Goal: Task Accomplishment & Management: Manage account settings

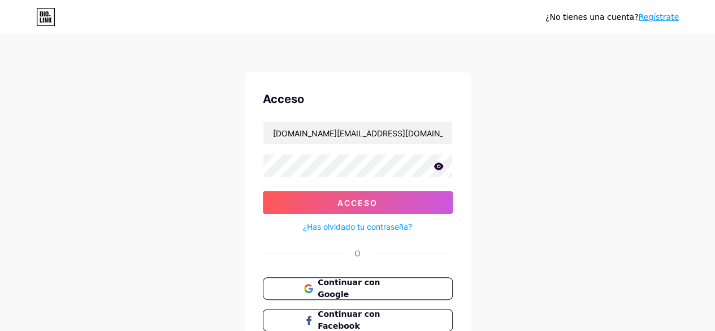
click at [437, 168] on icon at bounding box center [438, 165] width 10 height 7
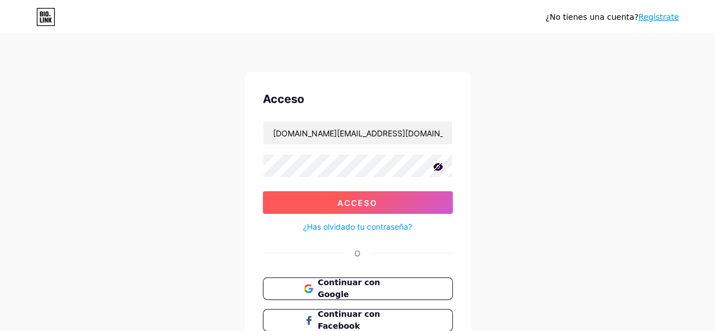
click at [393, 201] on button "Acceso" at bounding box center [358, 202] width 190 height 23
click at [312, 199] on button "Acceso" at bounding box center [358, 202] width 190 height 23
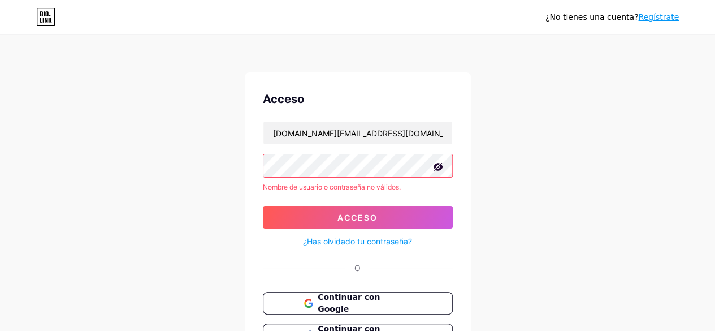
click at [427, 53] on div "¿No tienes una cuenta? Regístrate Acceso [DOMAIN_NAME][EMAIL_ADDRESS][DOMAIN_NA…" at bounding box center [357, 216] width 715 height 432
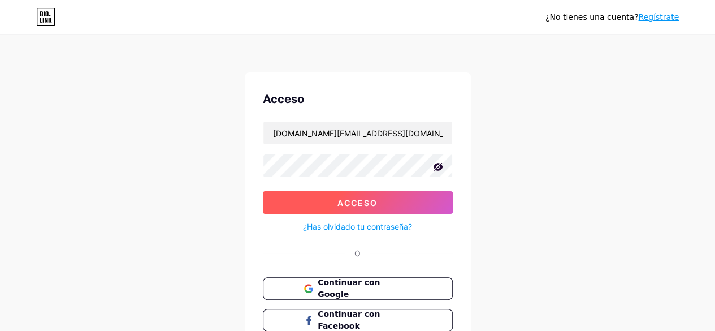
click at [296, 208] on button "Acceso" at bounding box center [358, 202] width 190 height 23
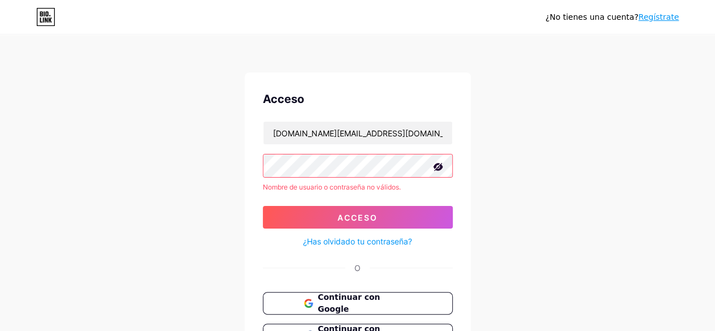
click at [347, 237] on font "¿Has olvidado tu contraseña?" at bounding box center [357, 241] width 109 height 10
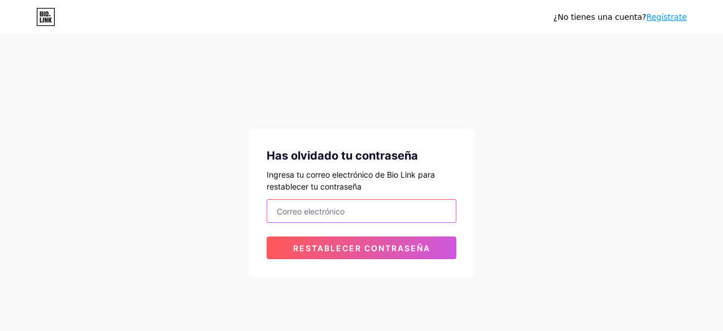
click at [346, 203] on input "email" at bounding box center [361, 210] width 189 height 23
type input "[DOMAIN_NAME][EMAIL_ADDRESS][DOMAIN_NAME]"
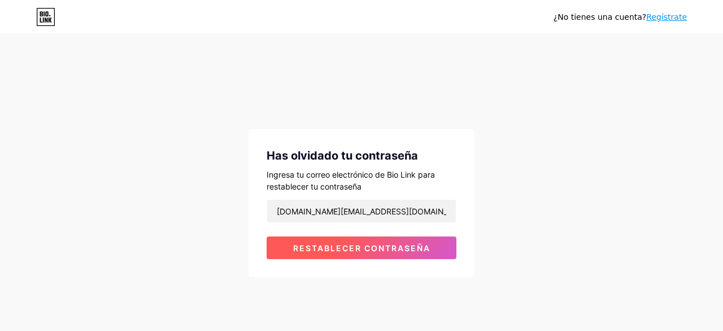
click at [332, 247] on font "Restablecer contraseña" at bounding box center [361, 248] width 137 height 10
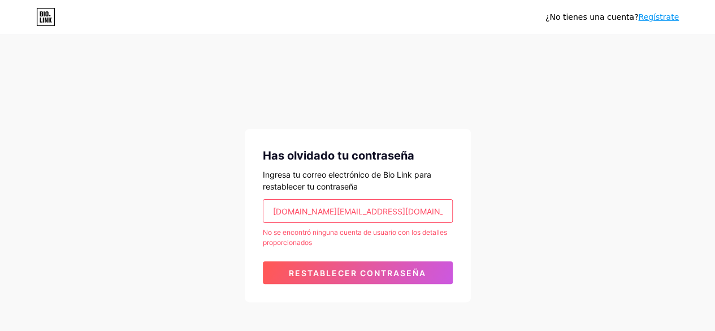
click at [272, 209] on input "[DOMAIN_NAME][EMAIL_ADDRESS][DOMAIN_NAME]" at bounding box center [357, 210] width 189 height 23
click at [277, 211] on input "[DOMAIN_NAME][EMAIL_ADDRESS][DOMAIN_NAME]" at bounding box center [357, 210] width 189 height 23
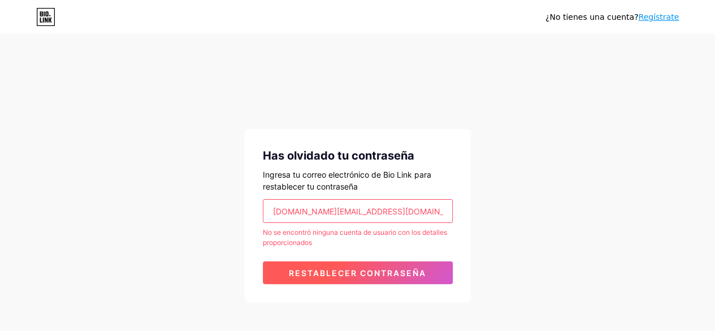
click at [353, 268] on font "Restablecer contraseña" at bounding box center [357, 273] width 137 height 10
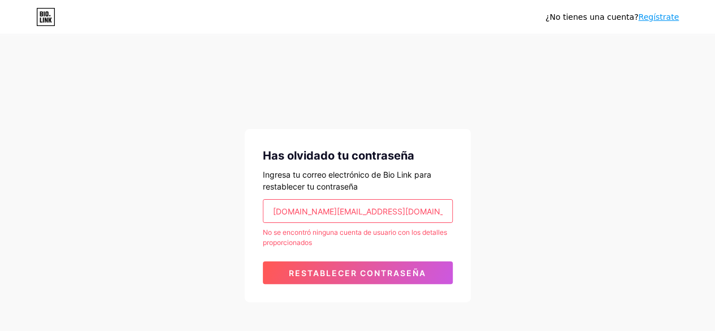
click at [669, 12] on font "Regístrate" at bounding box center [658, 16] width 41 height 9
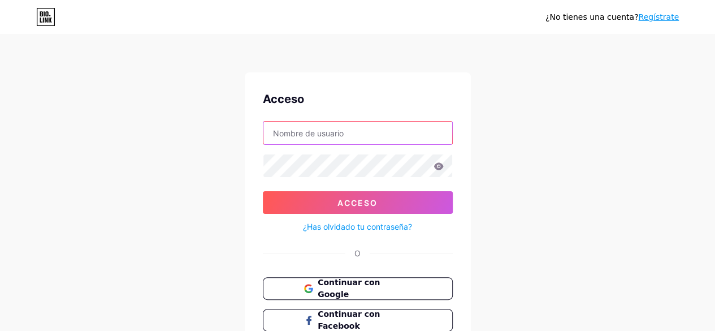
click at [342, 131] on input "text" at bounding box center [357, 132] width 189 height 23
type input "[DOMAIN_NAME][EMAIL_ADDRESS][DOMAIN_NAME]"
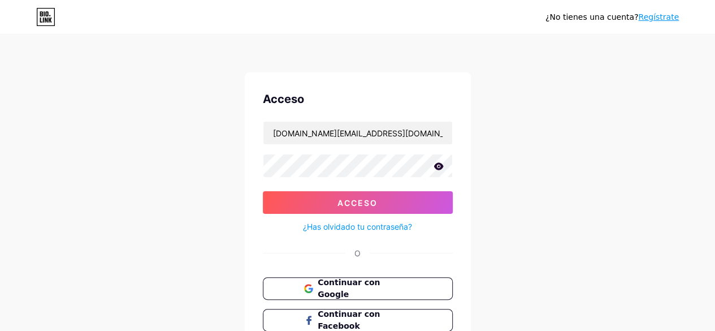
click at [441, 164] on icon at bounding box center [438, 165] width 10 height 7
click at [441, 165] on icon at bounding box center [438, 167] width 10 height 8
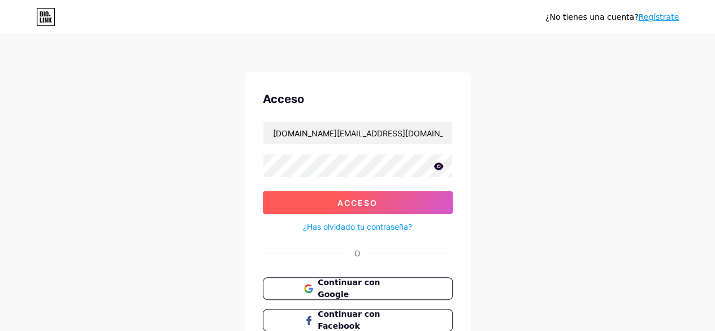
click at [406, 196] on button "Acceso" at bounding box center [358, 202] width 190 height 23
